Goal: Task Accomplishment & Management: Manage account settings

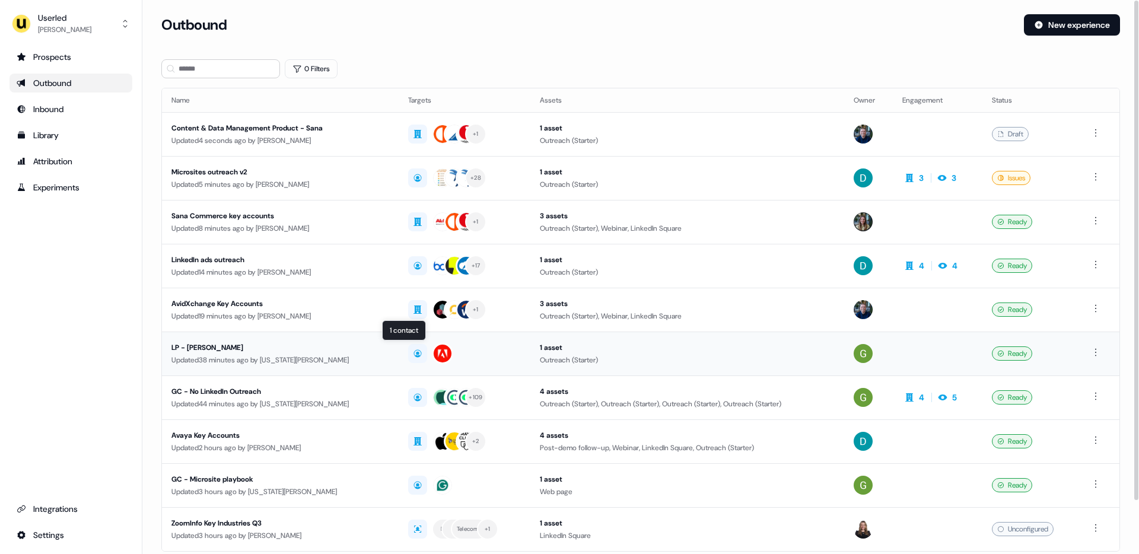
scroll to position [59, 0]
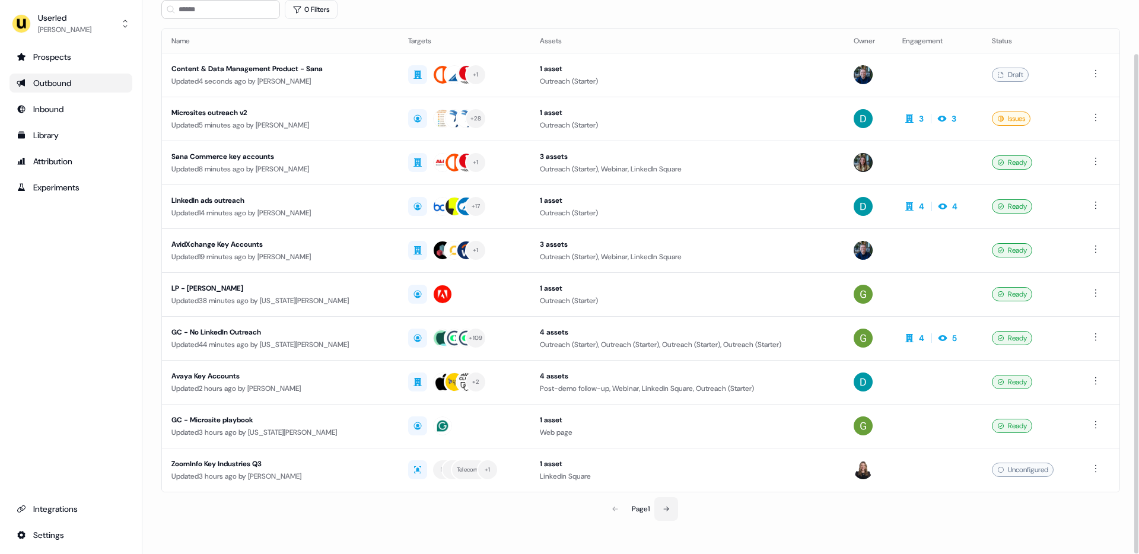
click at [668, 509] on icon at bounding box center [666, 509] width 7 height 7
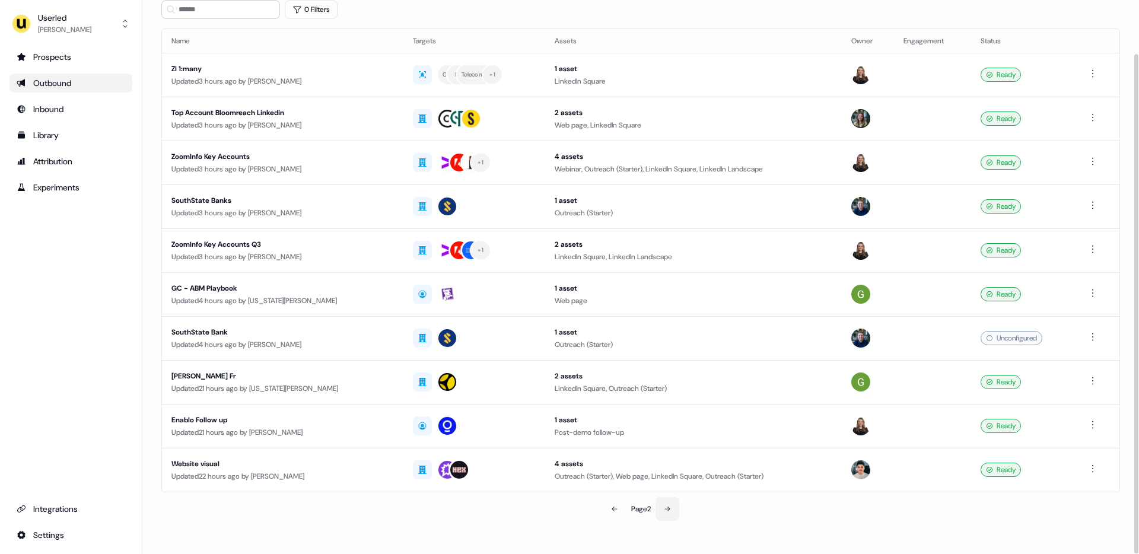
click at [668, 506] on icon at bounding box center [667, 509] width 7 height 7
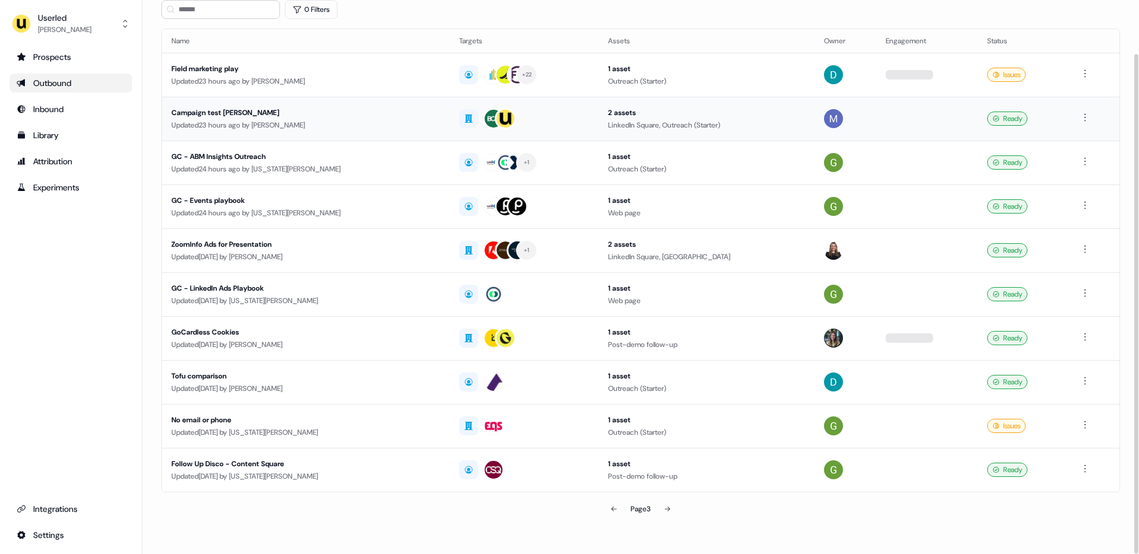
click at [407, 111] on div "Campaign test cheryl" at bounding box center [305, 113] width 269 height 12
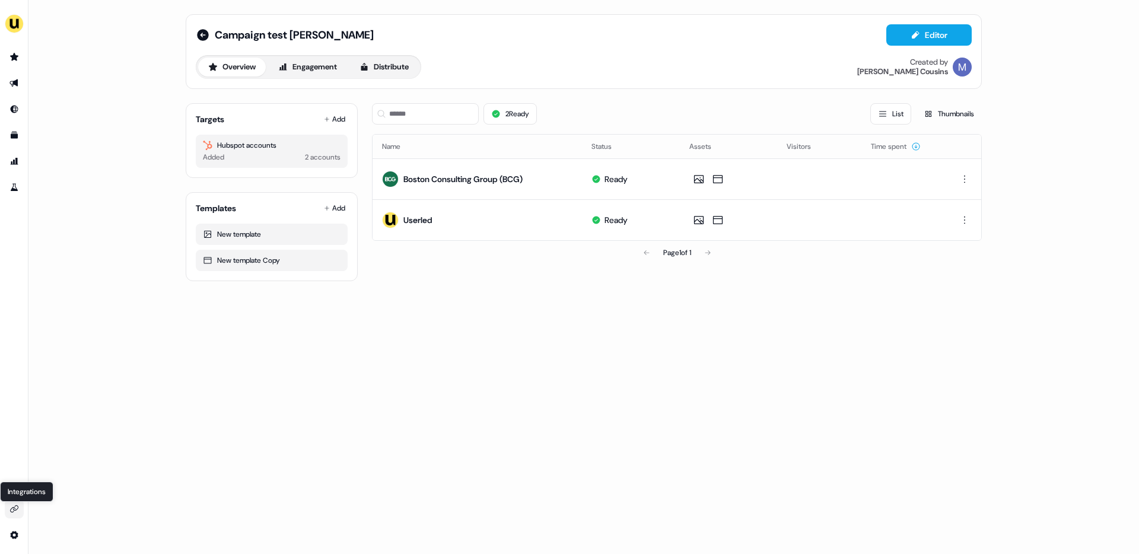
click at [15, 507] on icon "Go to integrations" at bounding box center [13, 508] width 9 height 9
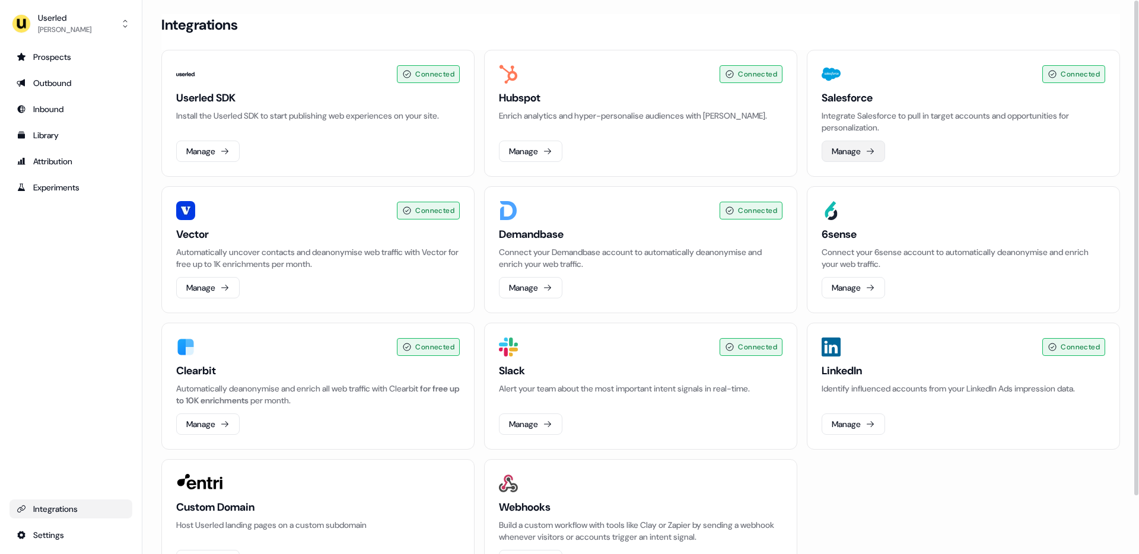
click at [859, 151] on button "Manage" at bounding box center [853, 151] width 63 height 21
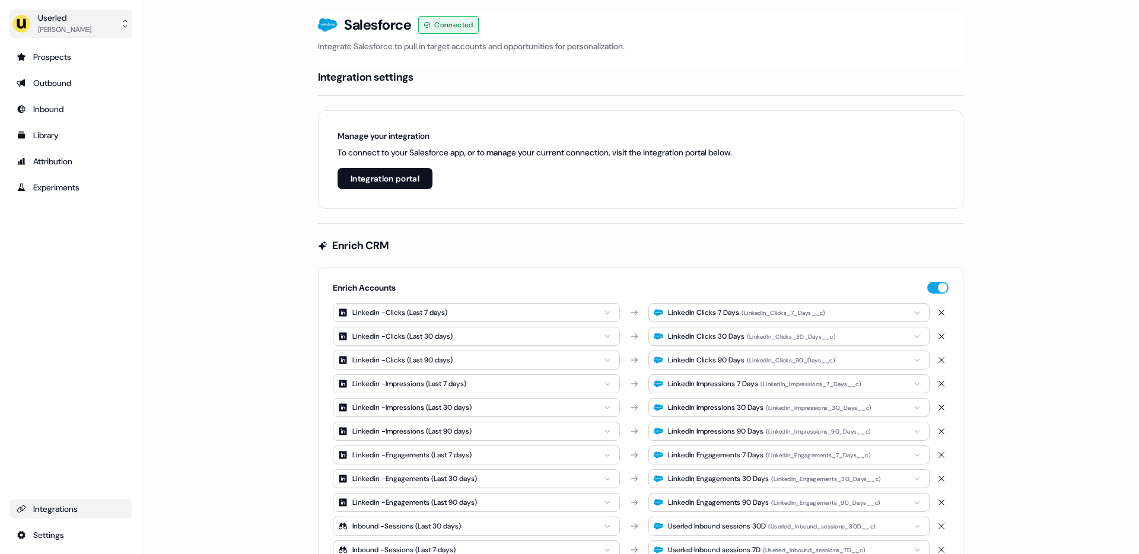
click at [42, 21] on div "Userled" at bounding box center [64, 18] width 53 height 12
click at [62, 114] on div "Logout" at bounding box center [70, 119] width 113 height 21
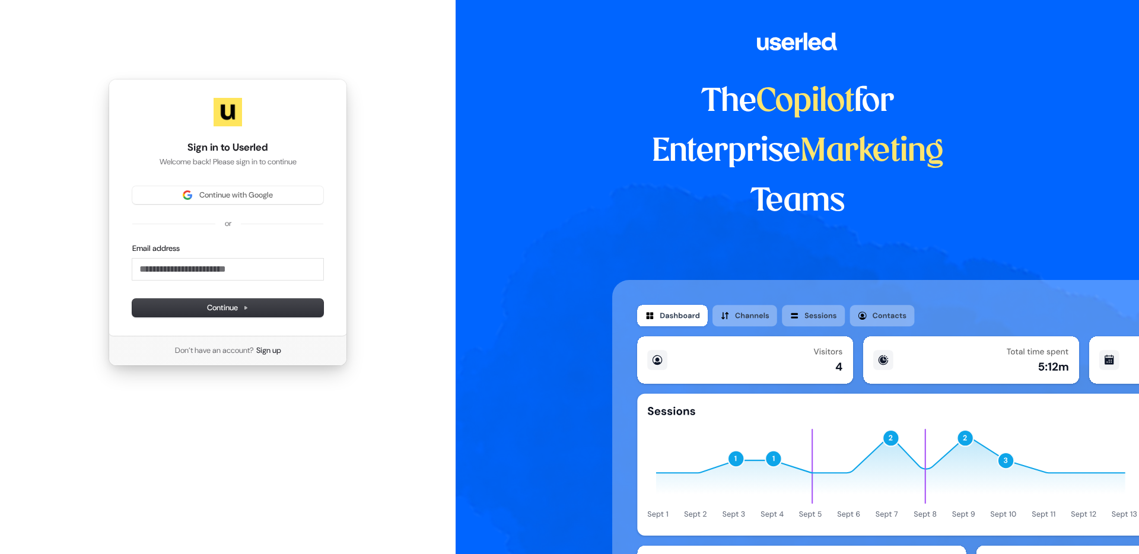
click at [214, 179] on div "Sign in to Userled Welcome back! Please sign in to continue Continue with Googl…" at bounding box center [228, 208] width 239 height 258
click at [214, 190] on span "Continue with Google" at bounding box center [236, 195] width 74 height 11
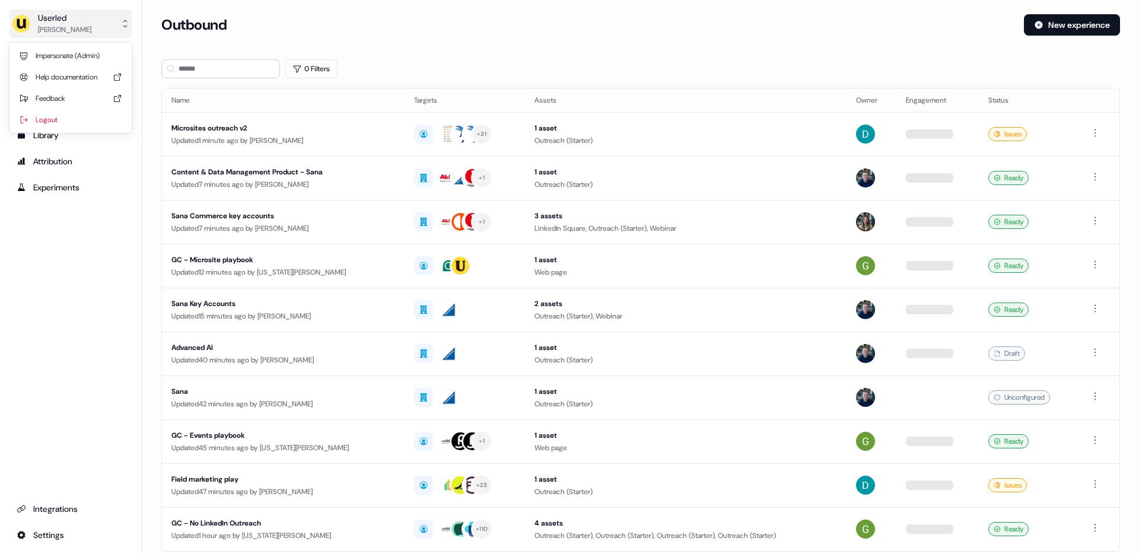
click at [59, 34] on div "Marcus Cousins" at bounding box center [64, 30] width 53 height 12
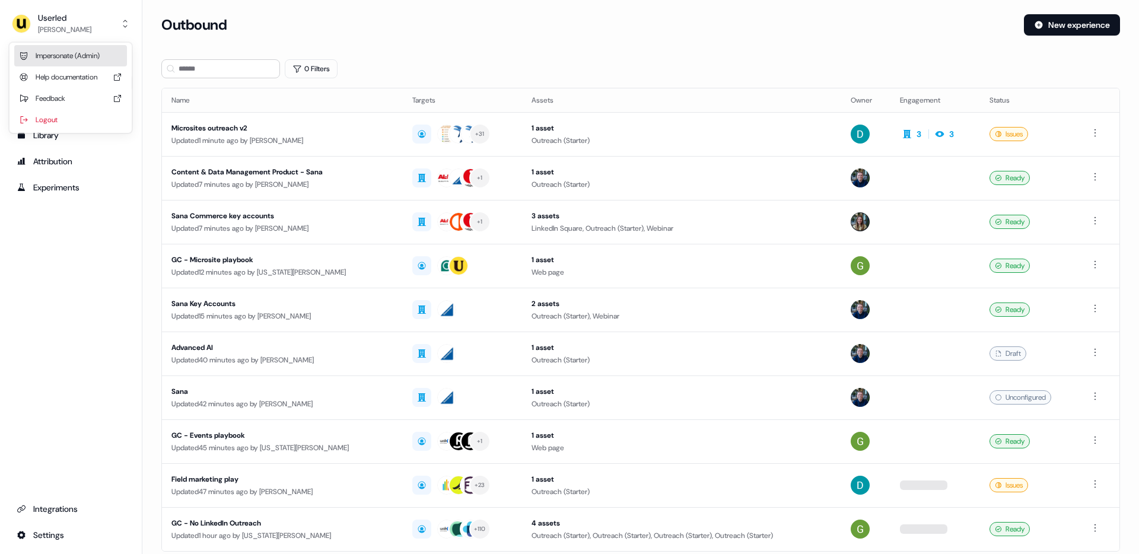
click at [62, 58] on div "Impersonate (Admin)" at bounding box center [70, 55] width 113 height 21
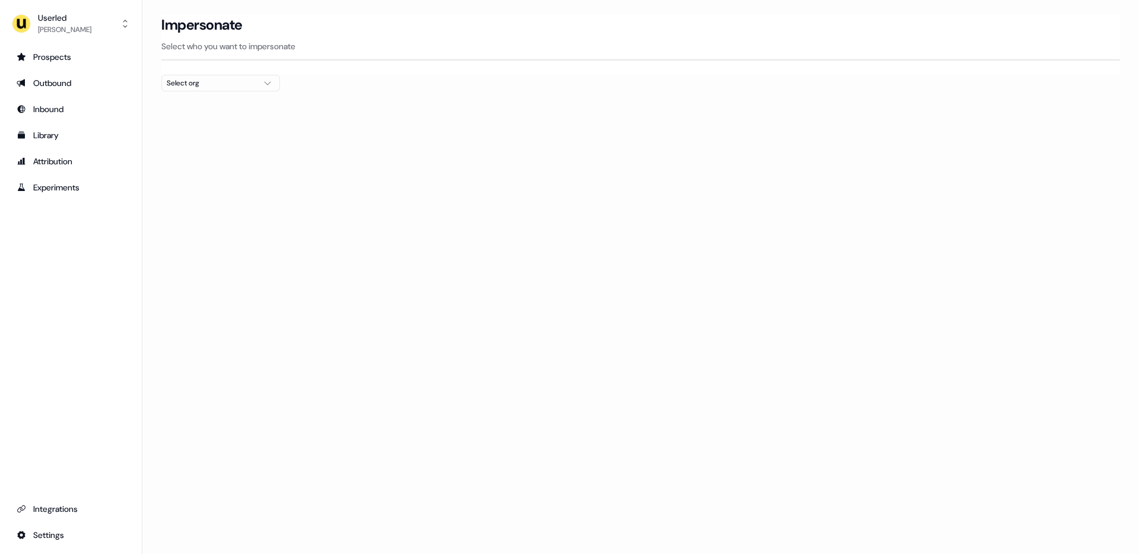
click at [182, 88] on div "Select org" at bounding box center [211, 83] width 89 height 12
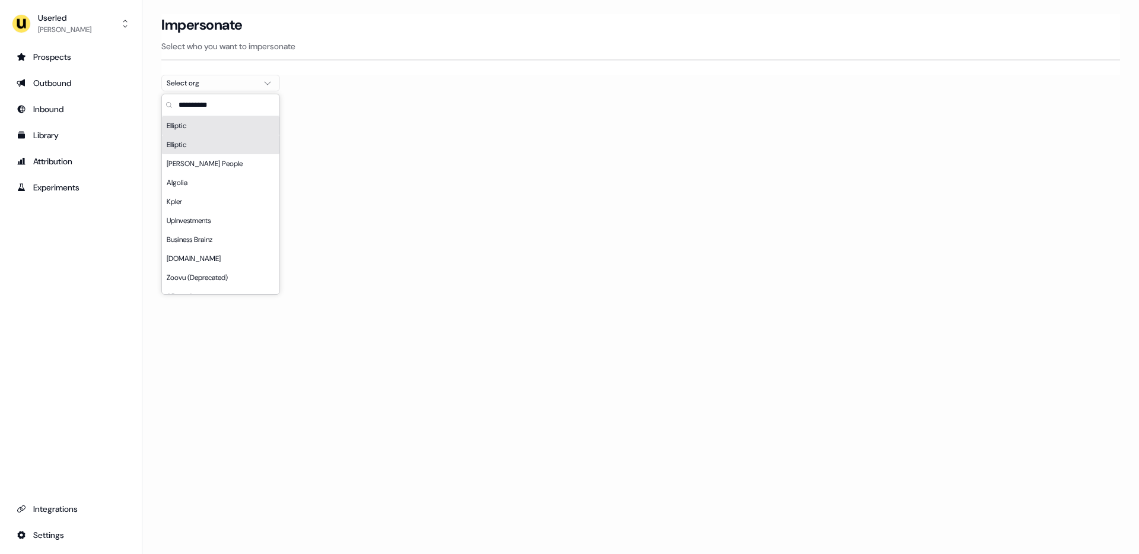
click at [199, 142] on div "Elliptic" at bounding box center [220, 144] width 117 height 19
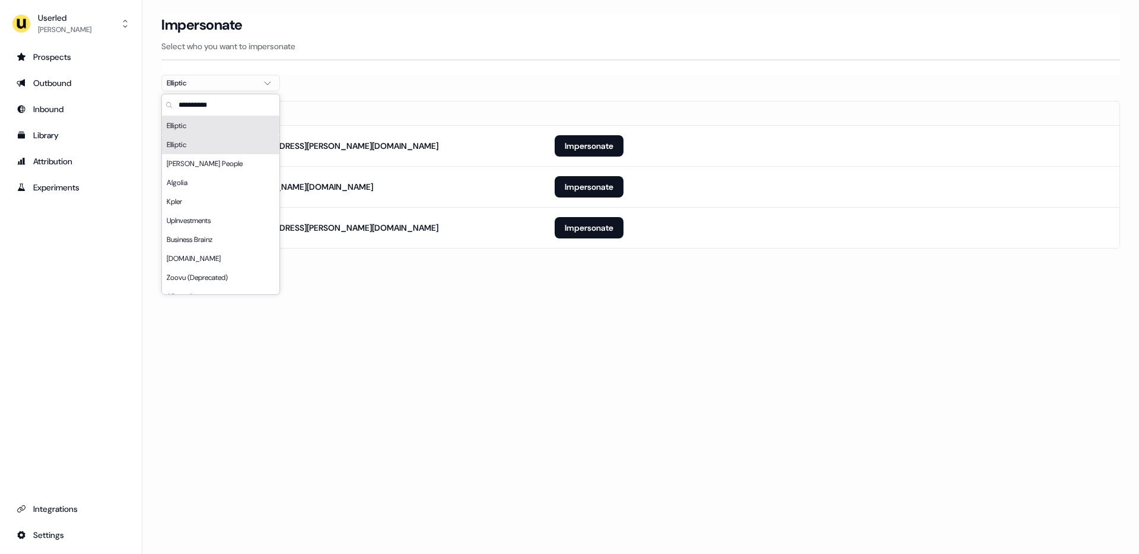
click at [231, 124] on div "Elliptic" at bounding box center [220, 125] width 117 height 19
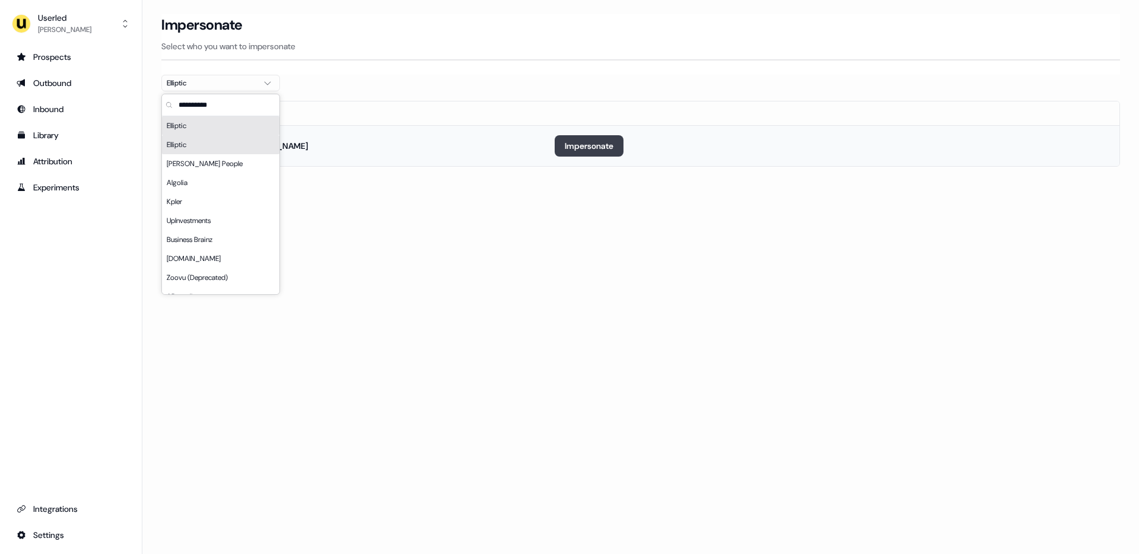
click at [574, 141] on button "Impersonate" at bounding box center [589, 145] width 69 height 21
